Goal: Task Accomplishment & Management: Manage account settings

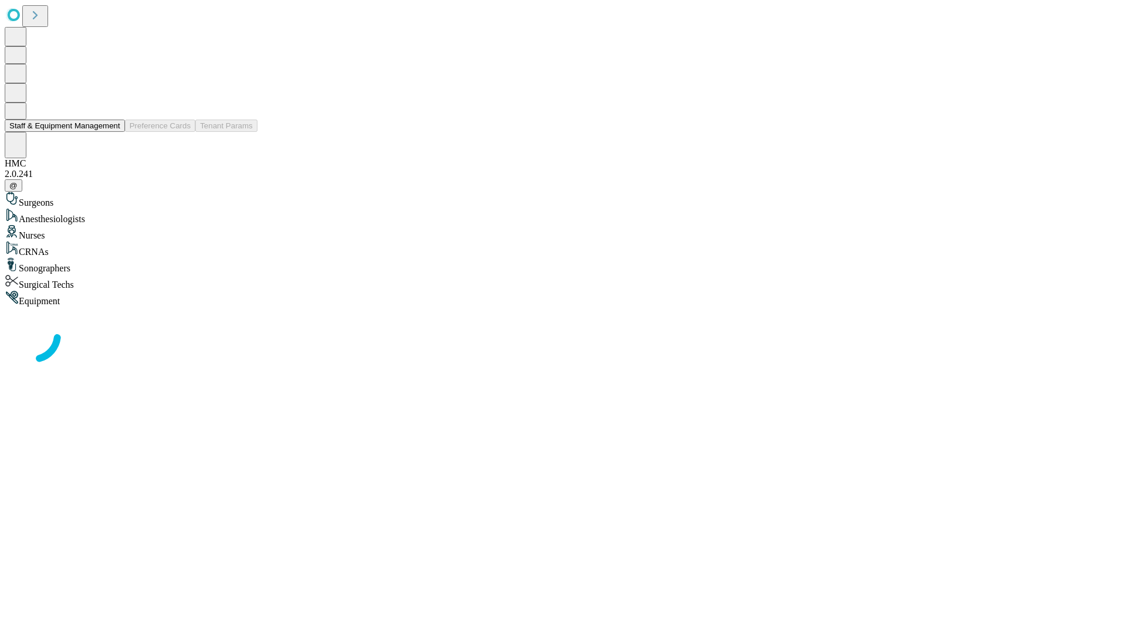
click at [112, 132] on button "Staff & Equipment Management" at bounding box center [65, 126] width 120 height 12
